Goal: Task Accomplishment & Management: Manage account settings

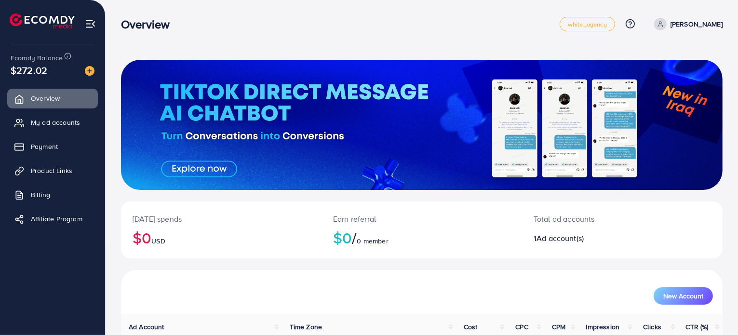
scroll to position [83, 0]
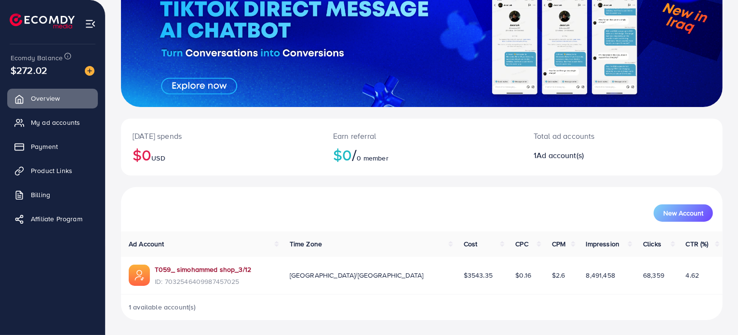
click at [217, 270] on link "T059_ simohammed shop_3/12" at bounding box center [203, 269] width 96 height 10
click at [53, 131] on link "My ad accounts" at bounding box center [52, 122] width 91 height 19
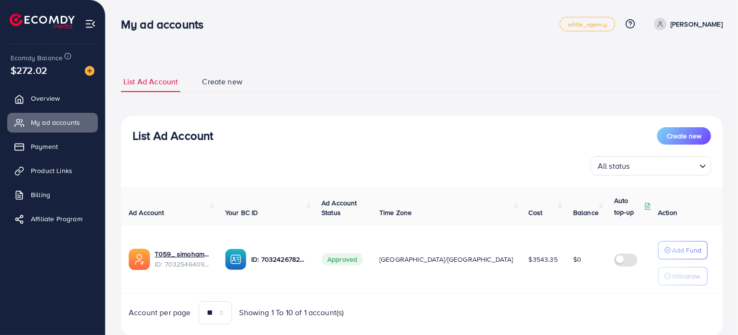
scroll to position [29, 0]
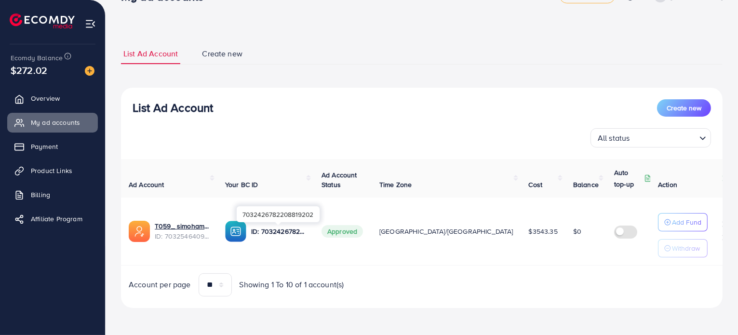
click at [271, 230] on p "ID: 7032426782208819202" at bounding box center [278, 231] width 55 height 12
click at [268, 212] on div "7032426782208819202" at bounding box center [278, 214] width 83 height 16
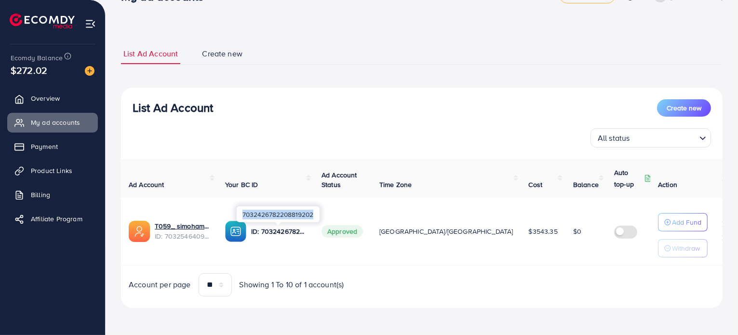
copy div "7032426782208819202"
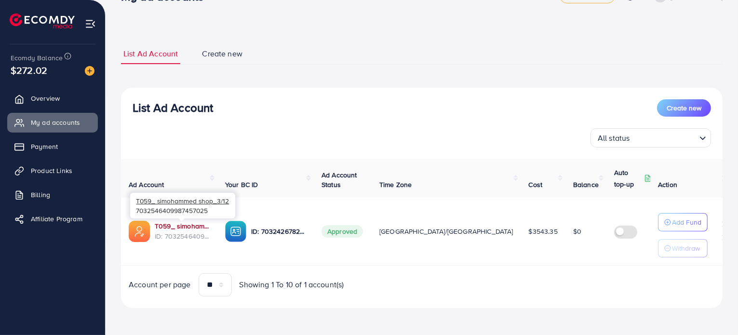
click at [172, 225] on link "T059_ simohammed shop_3/12" at bounding box center [182, 226] width 55 height 10
click at [286, 221] on div "ID: 7032426782208819202" at bounding box center [265, 231] width 81 height 21
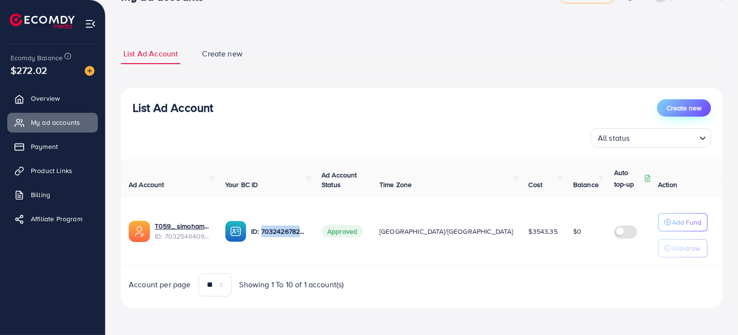
click at [686, 106] on span "Create new" at bounding box center [683, 108] width 35 height 10
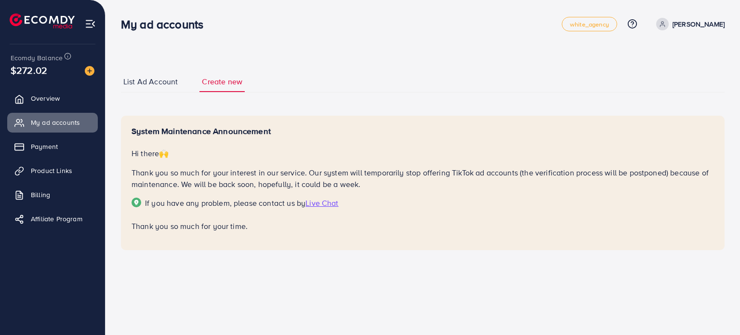
click at [321, 203] on span "Live Chat" at bounding box center [321, 203] width 33 height 11
click at [160, 82] on span "List Ad Account" at bounding box center [150, 81] width 54 height 11
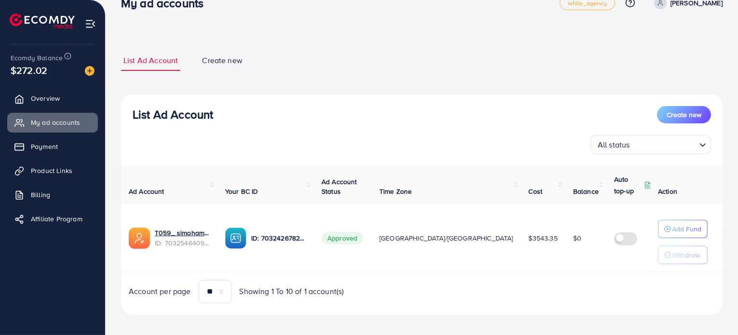
scroll to position [29, 0]
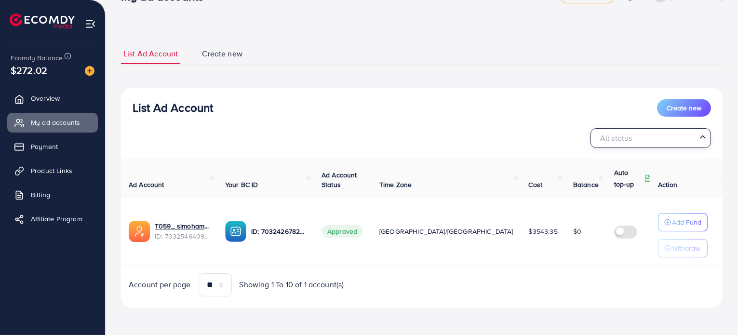
click at [639, 132] on input "Search for option" at bounding box center [645, 138] width 101 height 15
click at [36, 96] on span "Overview" at bounding box center [47, 98] width 29 height 10
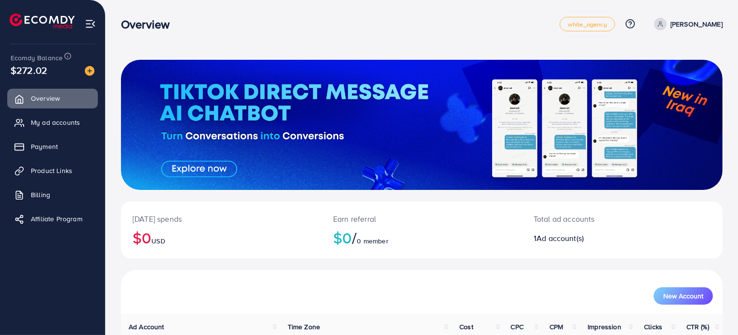
scroll to position [83, 0]
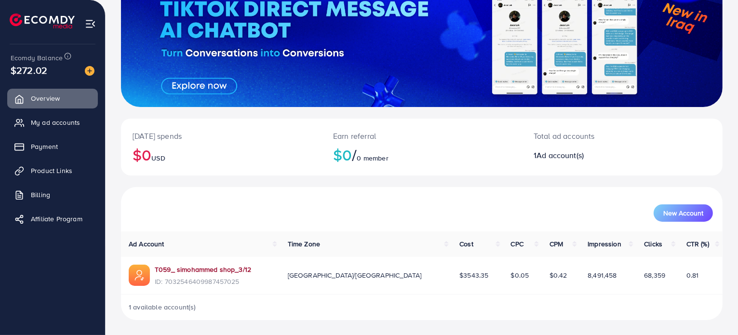
click at [219, 268] on link "T059_ simohammed shop_3/12" at bounding box center [203, 269] width 96 height 10
drag, startPoint x: 244, startPoint y: 282, endPoint x: 165, endPoint y: 285, distance: 79.1
click at [165, 285] on span "ID: 7032546409987457025" at bounding box center [203, 282] width 96 height 10
copy span "7032546409987457025"
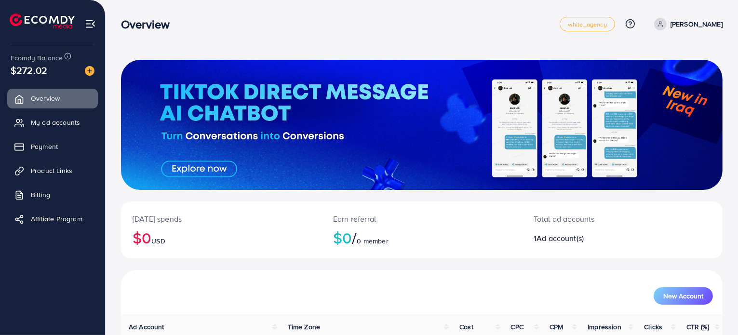
scroll to position [83, 0]
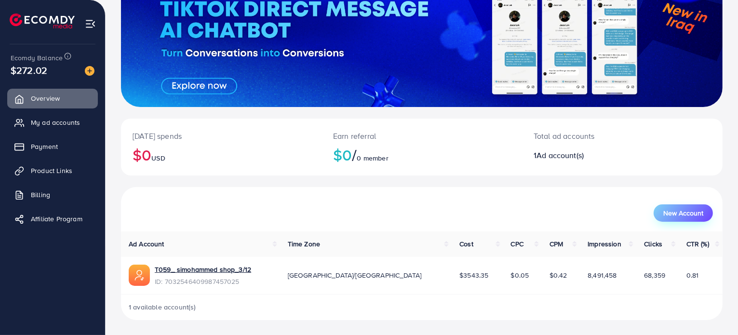
click at [678, 210] on span "New Account" at bounding box center [683, 213] width 40 height 7
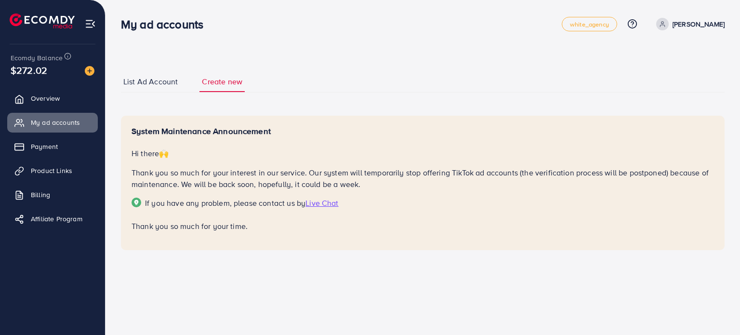
click at [138, 86] on span "List Ad Account" at bounding box center [150, 81] width 54 height 11
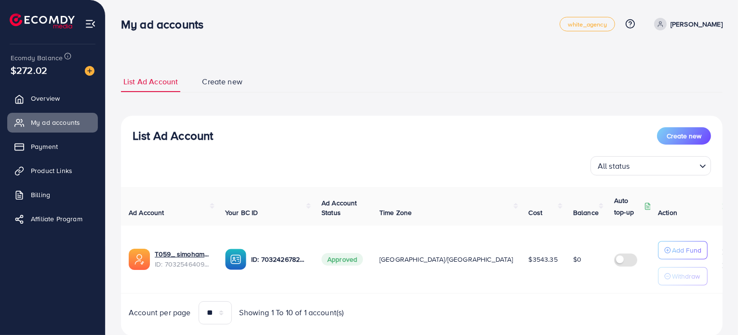
scroll to position [29, 0]
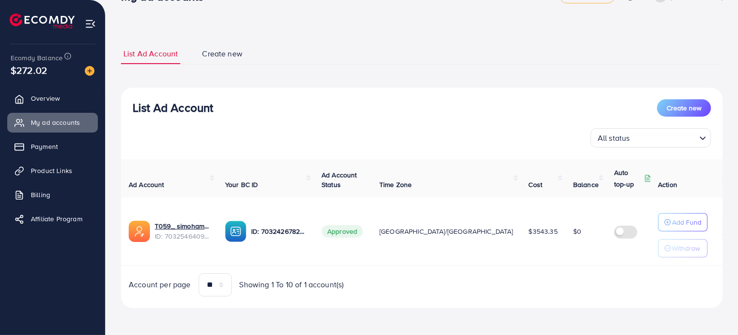
click at [221, 49] on span "Create new" at bounding box center [222, 53] width 40 height 11
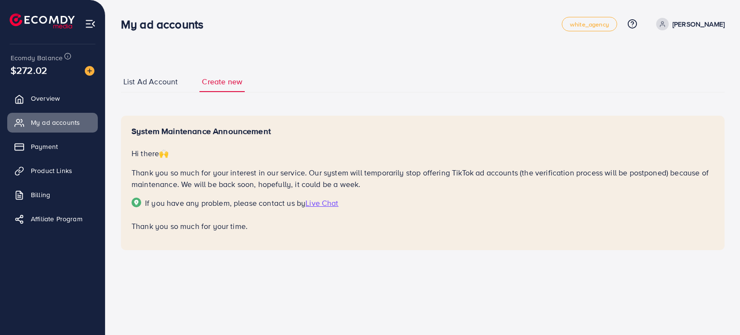
click at [148, 75] on link "List Ad Account" at bounding box center [150, 81] width 59 height 21
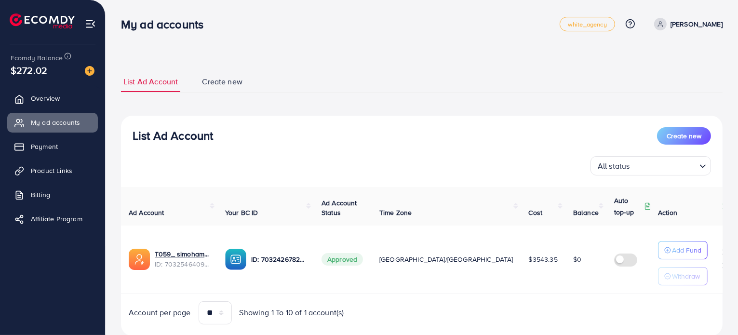
scroll to position [29, 0]
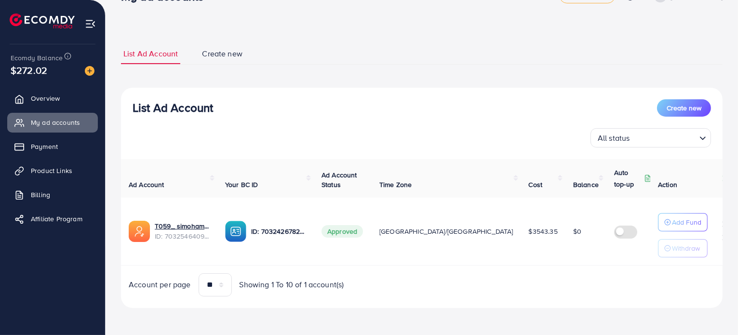
click at [342, 231] on span "Approved" at bounding box center [341, 231] width 41 height 13
click at [288, 228] on p "ID: 7032426782208819202" at bounding box center [278, 231] width 55 height 12
click at [179, 225] on link "T059_ simohammed shop_3/12" at bounding box center [182, 226] width 55 height 10
